Goal: Transaction & Acquisition: Obtain resource

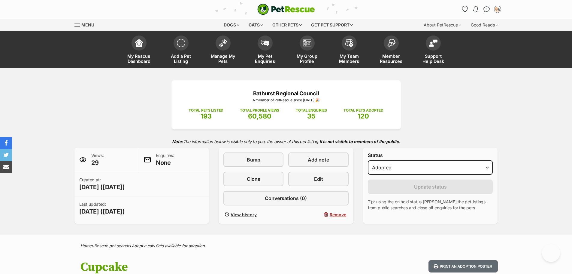
select select "rehomed"
click at [224, 21] on div "Dogs" at bounding box center [232, 25] width 24 height 12
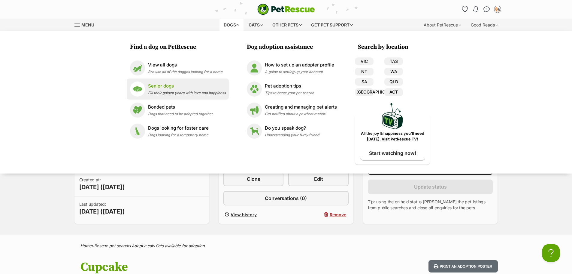
click at [226, 88] on p "Senior dogs" at bounding box center [187, 86] width 78 height 7
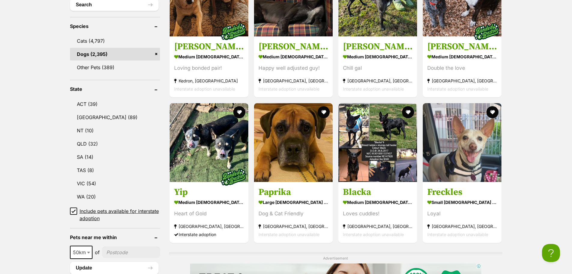
scroll to position [270, 0]
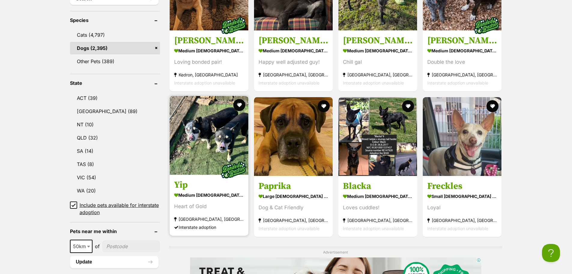
click at [196, 114] on img at bounding box center [209, 135] width 79 height 79
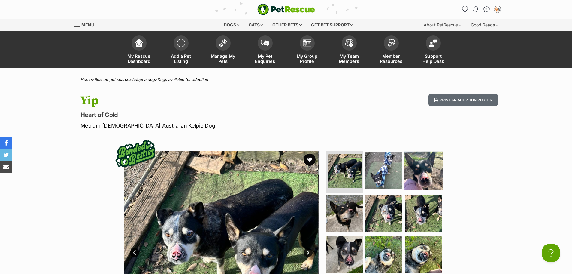
click at [410, 168] on img at bounding box center [423, 170] width 39 height 39
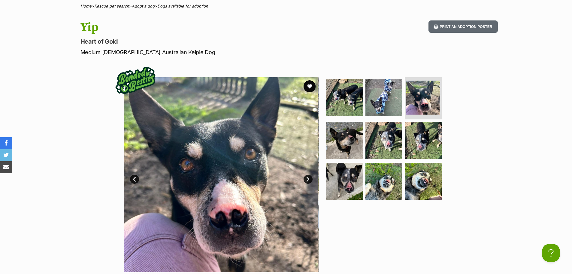
scroll to position [90, 0]
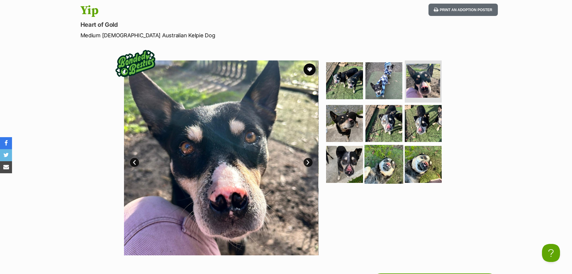
click at [400, 156] on img at bounding box center [384, 164] width 39 height 39
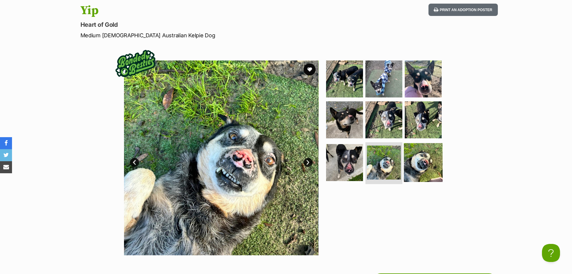
click at [422, 164] on img at bounding box center [423, 162] width 39 height 39
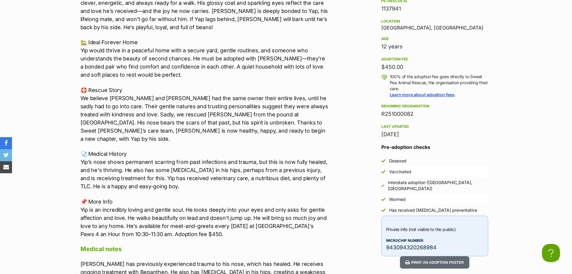
scroll to position [421, 0]
